Goal: Task Accomplishment & Management: Manage account settings

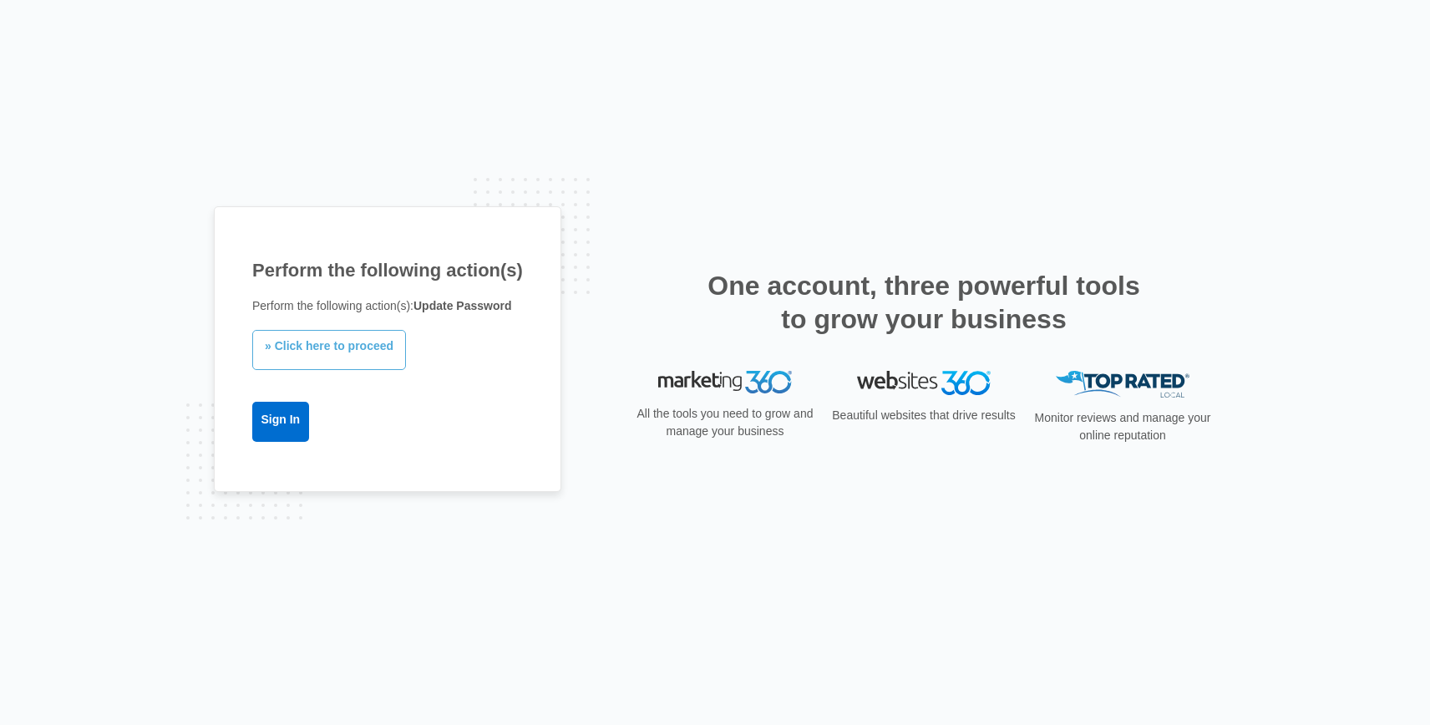
click at [317, 348] on link "» Click here to proceed" at bounding box center [329, 350] width 154 height 40
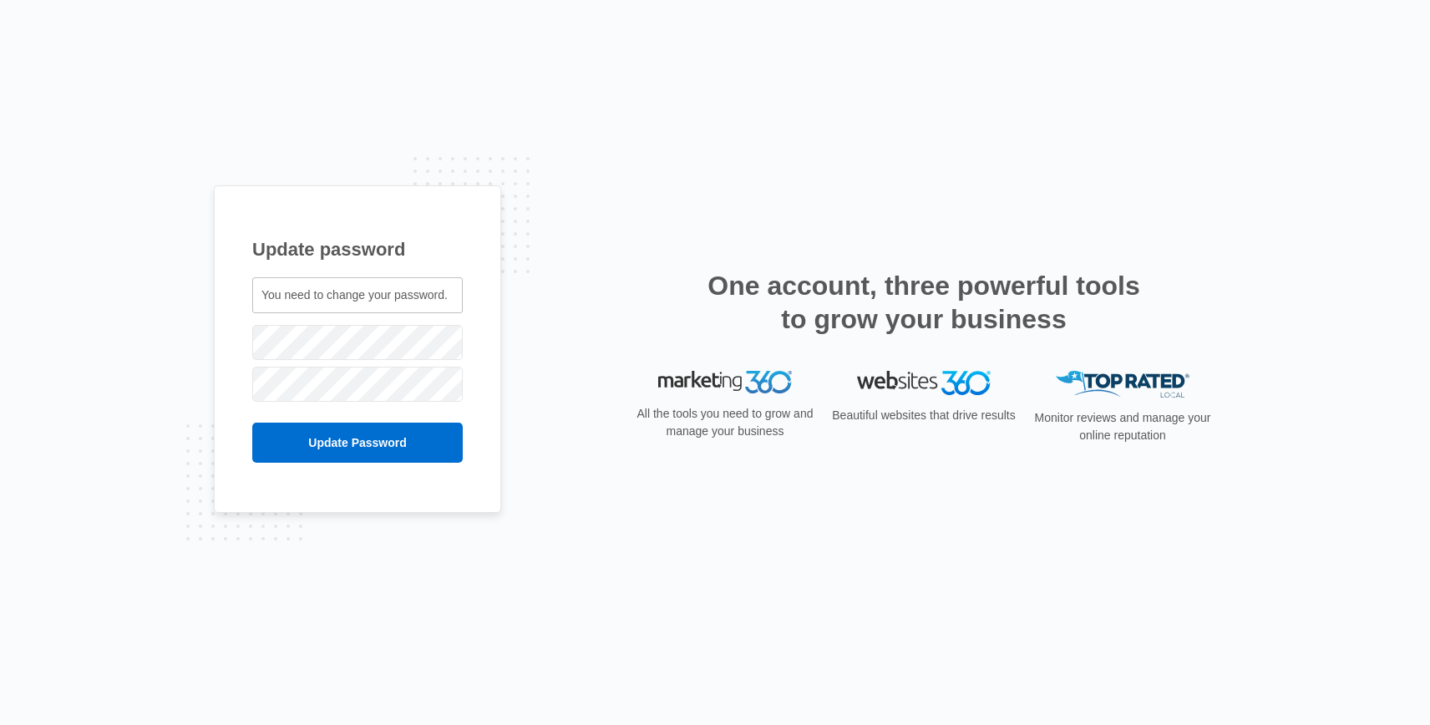
click at [261, 293] on div "You need to change your password." at bounding box center [357, 295] width 210 height 36
click at [287, 300] on span "You need to change your password." at bounding box center [354, 294] width 186 height 13
click at [387, 443] on input "Update Password" at bounding box center [357, 443] width 210 height 40
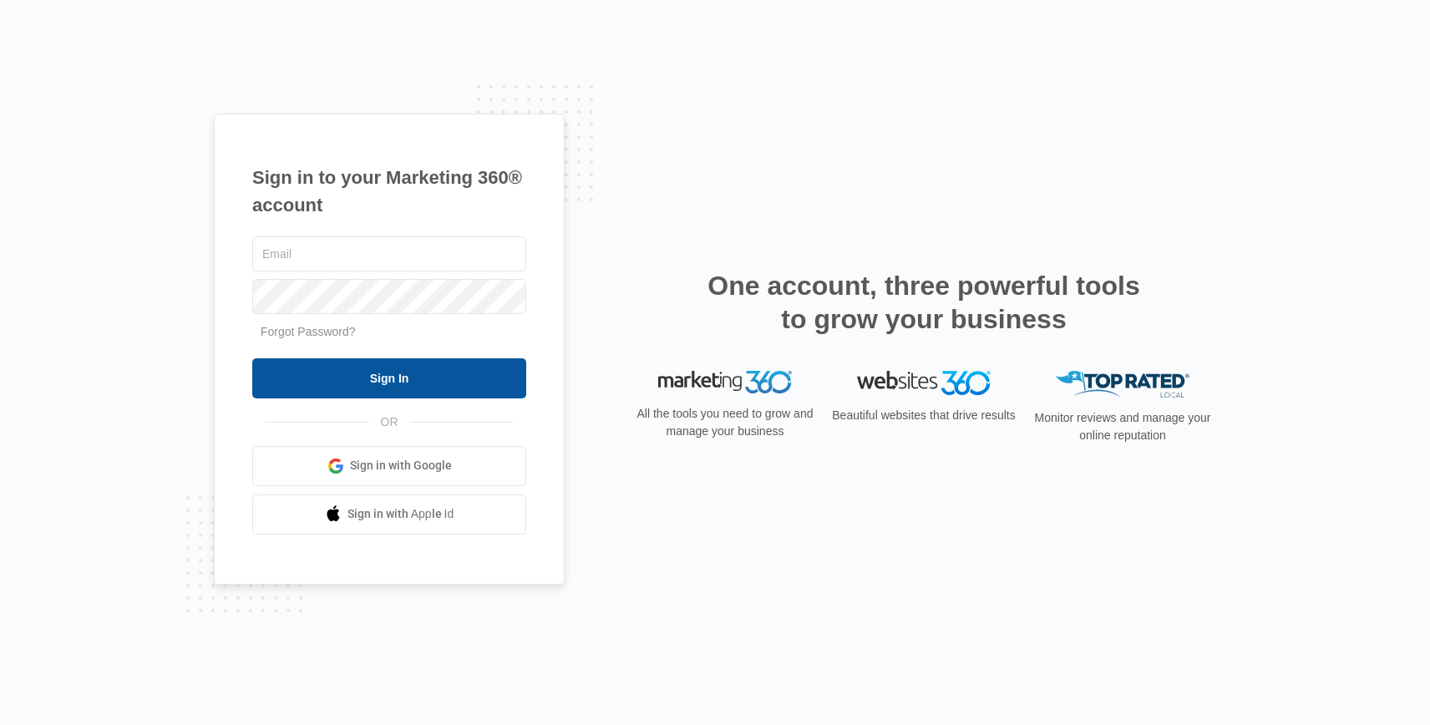
type input "[EMAIL_ADDRESS][DOMAIN_NAME]"
click at [363, 375] on input "Sign In" at bounding box center [389, 378] width 274 height 40
